Goal: Task Accomplishment & Management: Manage account settings

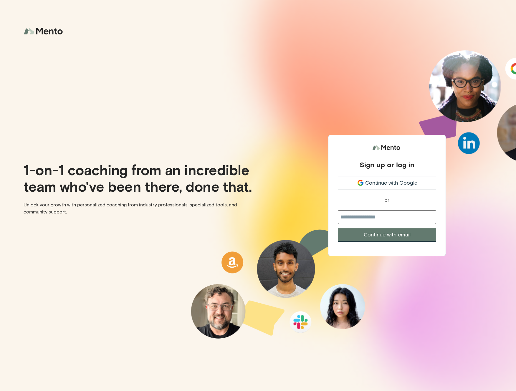
click at [399, 178] on button "Continue with Google" at bounding box center [387, 183] width 98 height 14
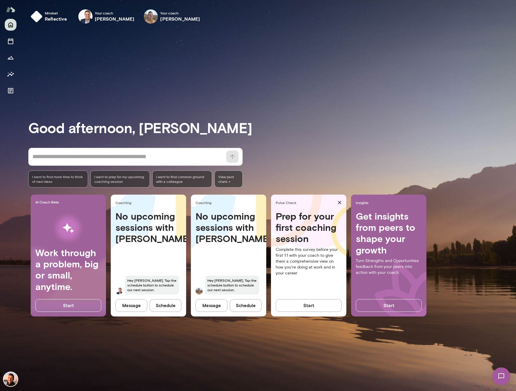
click at [208, 59] on div "Good afternoon, Jonas * ​ ​ I want to find more time to think of new ideas I wa…" at bounding box center [272, 209] width 488 height 349
click at [245, 309] on button "Schedule" at bounding box center [246, 305] width 32 height 12
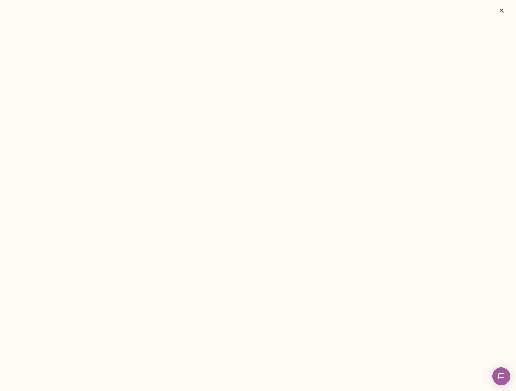
click at [503, 9] on icon "button" at bounding box center [502, 11] width 4 height 4
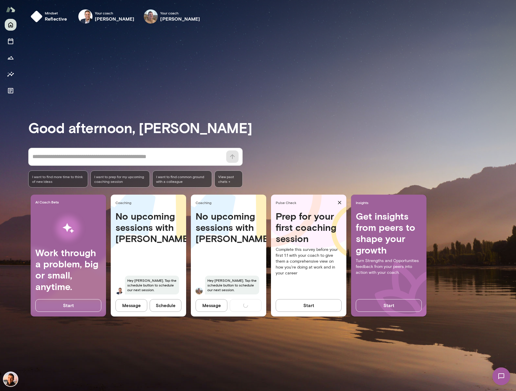
click at [250, 103] on div "Good afternoon, Jonas * ​ ​ I want to find more time to think of new ideas I wa…" at bounding box center [272, 209] width 488 height 349
click at [56, 16] on h6 "reflective" at bounding box center [56, 18] width 22 height 7
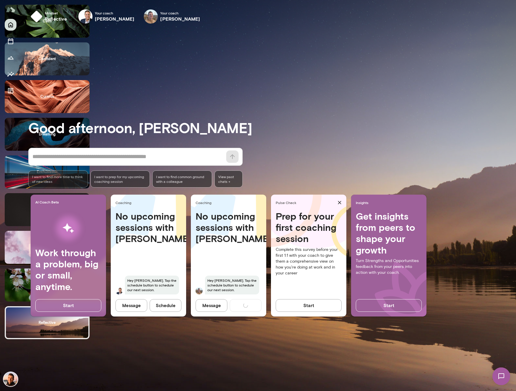
click at [244, 95] on div at bounding box center [258, 195] width 516 height 391
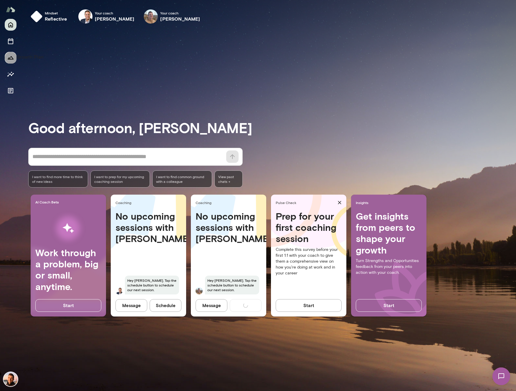
click at [10, 57] on icon "Growth Plan" at bounding box center [11, 57] width 6 height 3
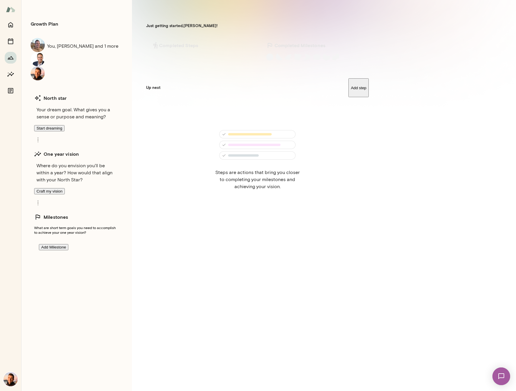
click at [128, 156] on div "Growth Plan You, Jon and 1 more North star Your dream goal. What gives you a se…" at bounding box center [76, 195] width 111 height 391
click at [132, 155] on section "Just getting started, Jonas ! Completed Steps 0 of 0 Steps completed Completed …" at bounding box center [257, 196] width 251 height 389
